Goal: Navigation & Orientation: Find specific page/section

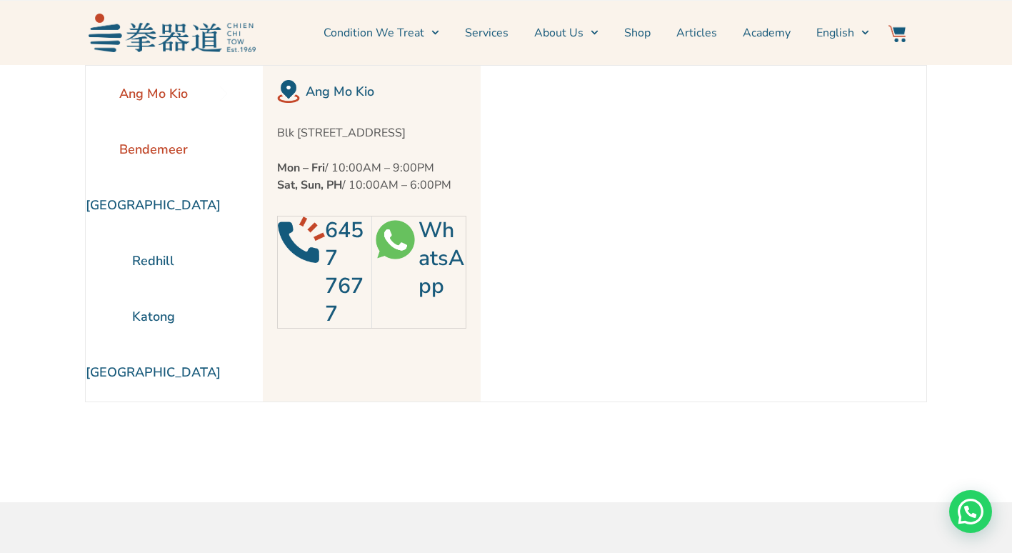
click at [159, 156] on li "Bendemeer" at bounding box center [153, 149] width 135 height 56
click at [133, 136] on li "Bendemeer" at bounding box center [153, 149] width 135 height 56
click at [151, 314] on li "Katong" at bounding box center [153, 316] width 135 height 56
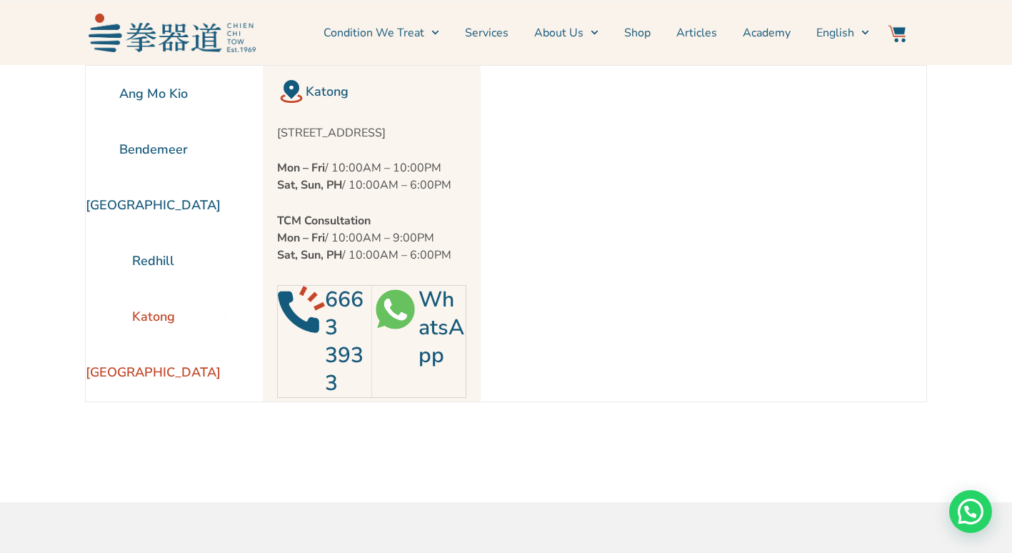
click at [171, 375] on li "[GEOGRAPHIC_DATA]" at bounding box center [153, 372] width 135 height 56
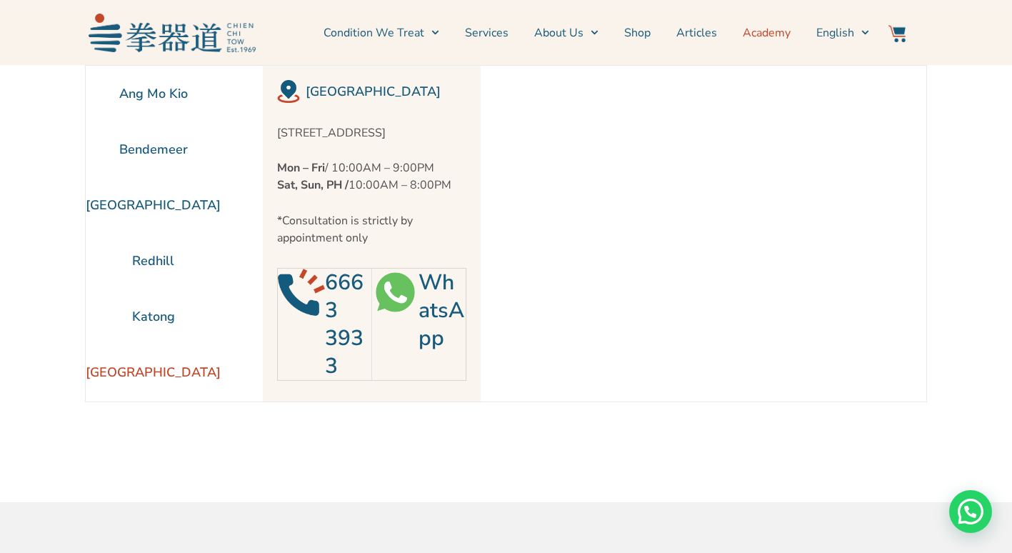
click at [748, 32] on link "Academy" at bounding box center [767, 33] width 48 height 36
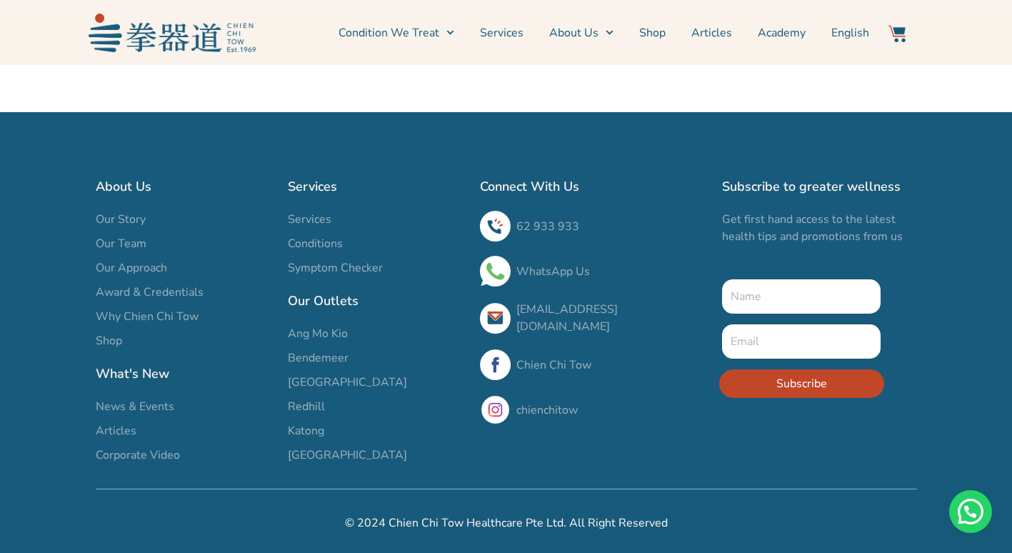
scroll to position [3888, 0]
click at [128, 245] on span "Our Team" at bounding box center [121, 243] width 51 height 17
click at [124, 241] on span "Our Team" at bounding box center [121, 243] width 51 height 17
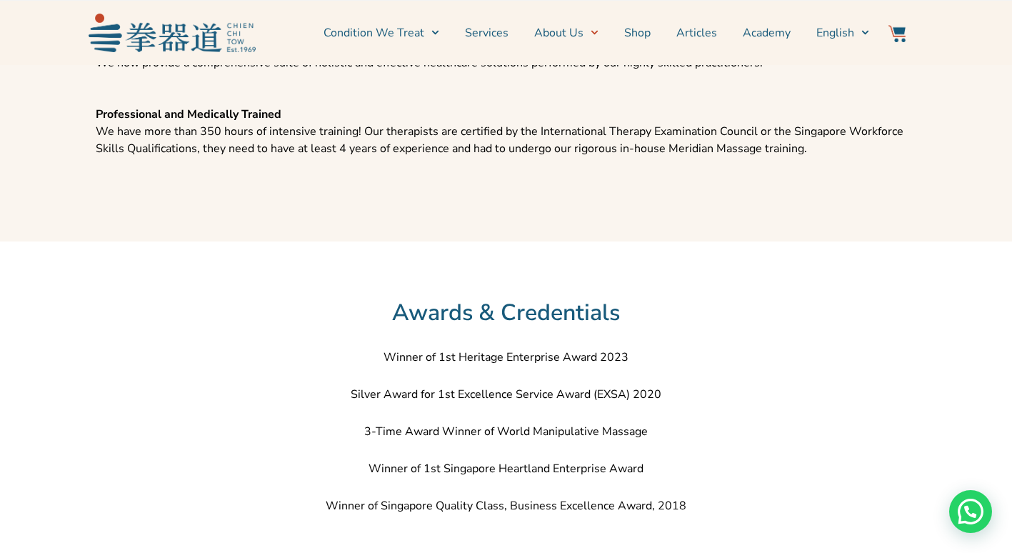
scroll to position [2011, 0]
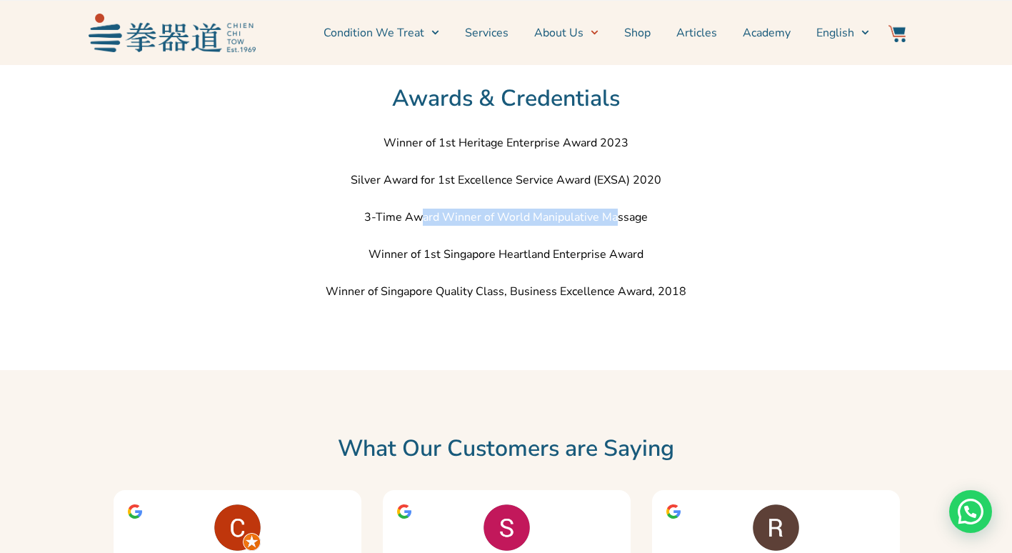
drag, startPoint x: 420, startPoint y: 220, endPoint x: 611, endPoint y: 226, distance: 191.4
click at [611, 226] on p "3-Time Award Winner of World Manipulative Massage" at bounding box center [506, 216] width 821 height 17
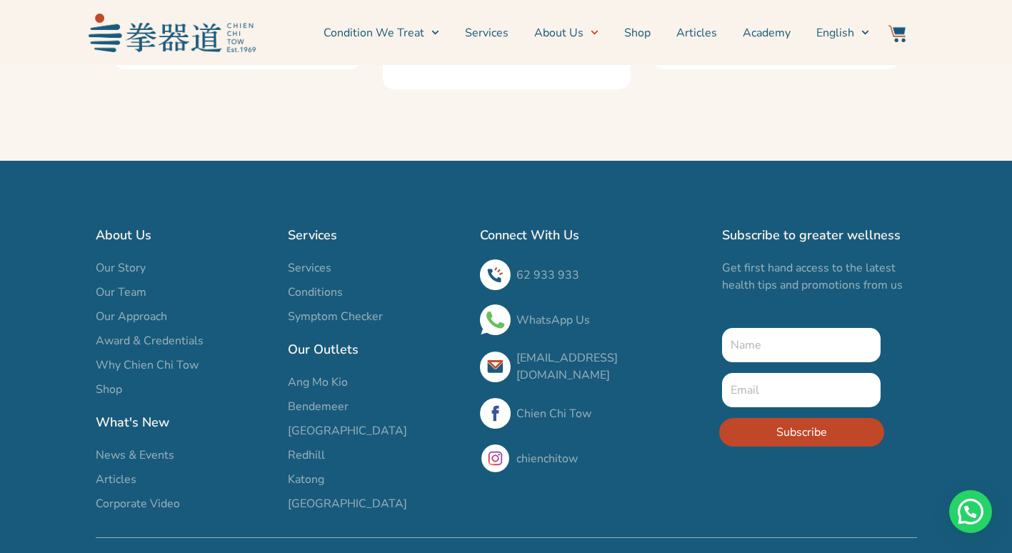
scroll to position [2723, 0]
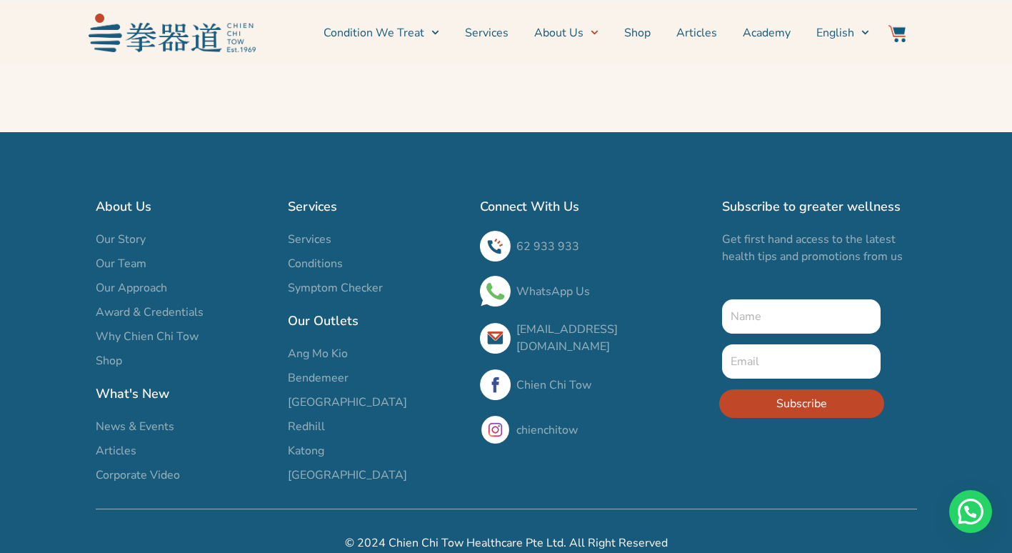
click at [131, 466] on span "Corporate Video" at bounding box center [138, 474] width 84 height 17
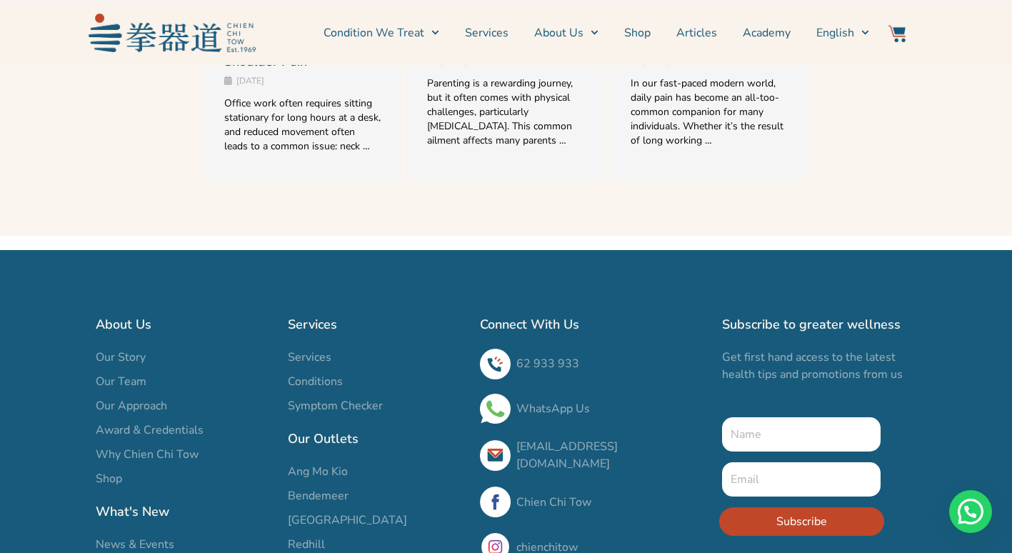
scroll to position [2142, 0]
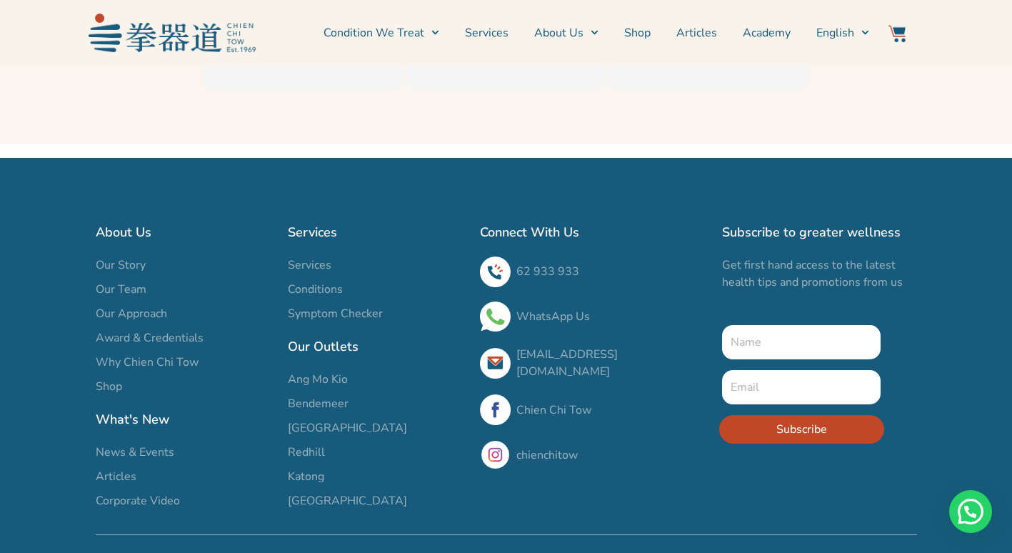
click at [121, 256] on span "Our Story" at bounding box center [121, 264] width 50 height 17
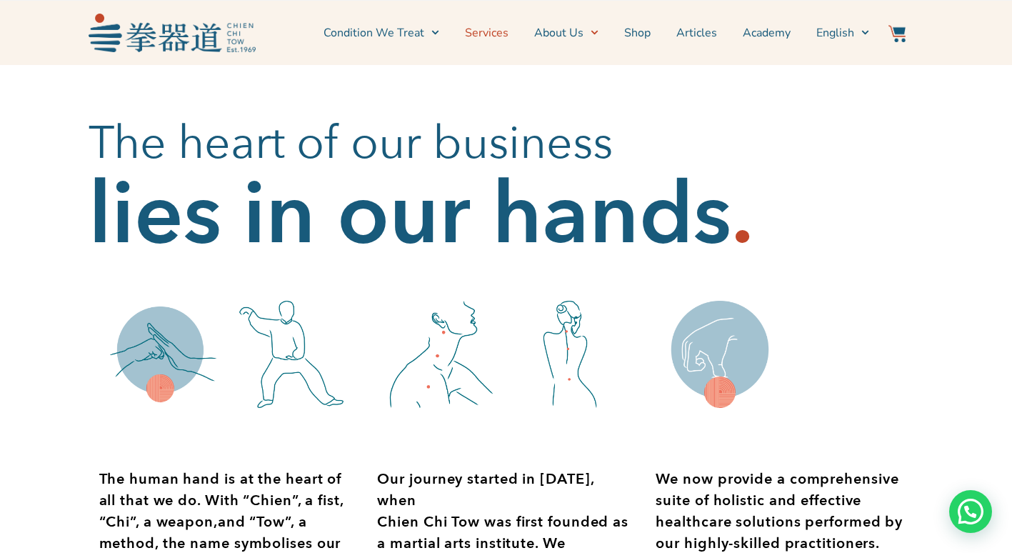
click at [486, 34] on link "Services" at bounding box center [487, 33] width 44 height 36
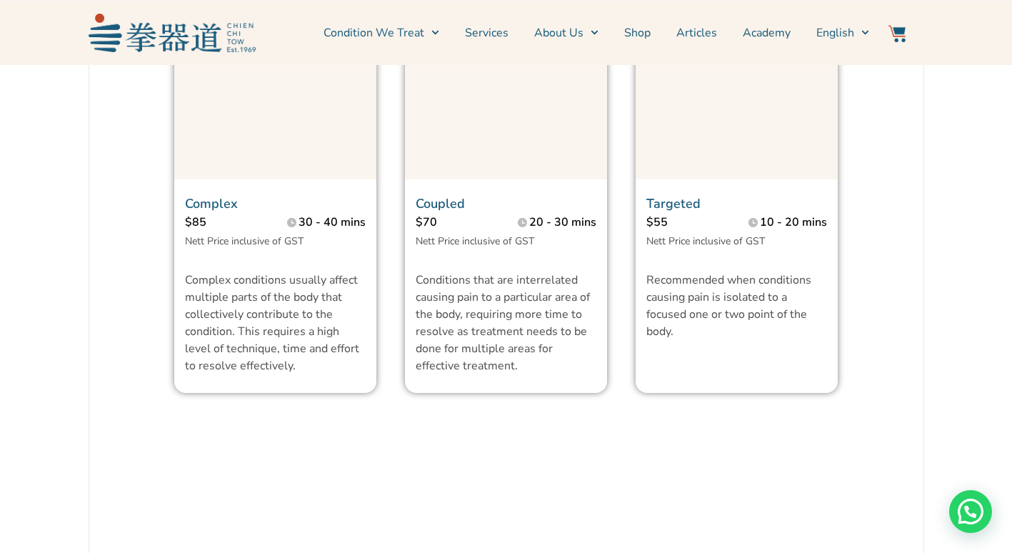
scroll to position [1214, 0]
